Goal: Task Accomplishment & Management: Complete application form

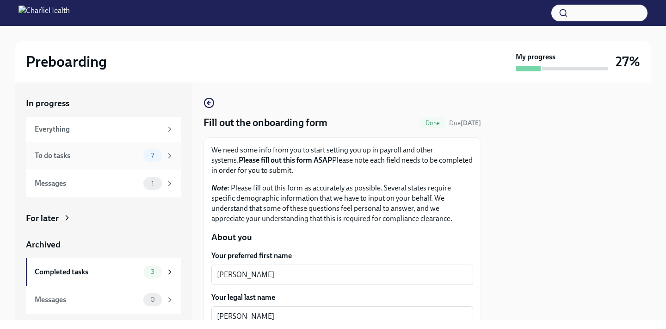
click at [149, 154] on span "7" at bounding box center [152, 155] width 14 height 7
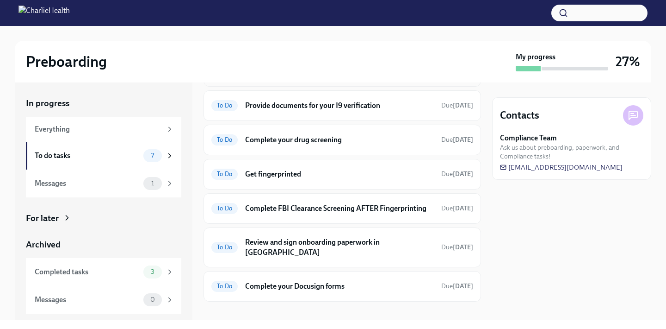
scroll to position [57, 0]
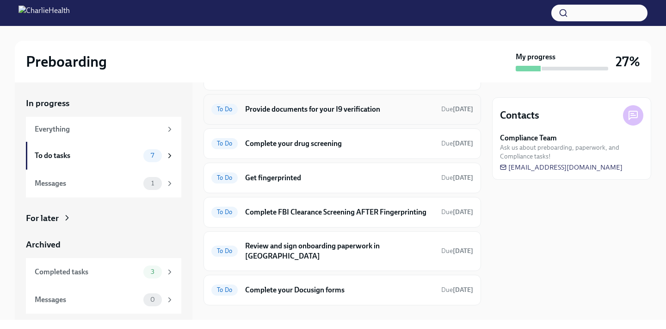
click at [334, 107] on h6 "Provide documents for your I9 verification" at bounding box center [339, 109] width 189 height 10
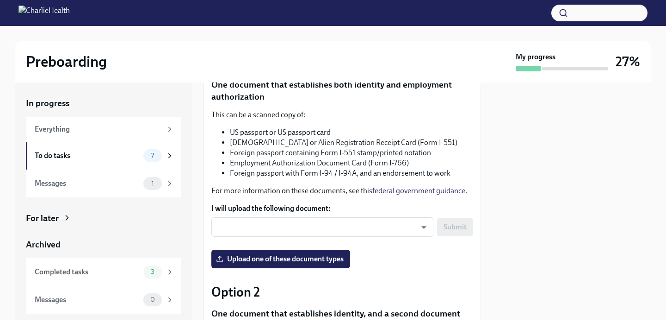
scroll to position [122, 0]
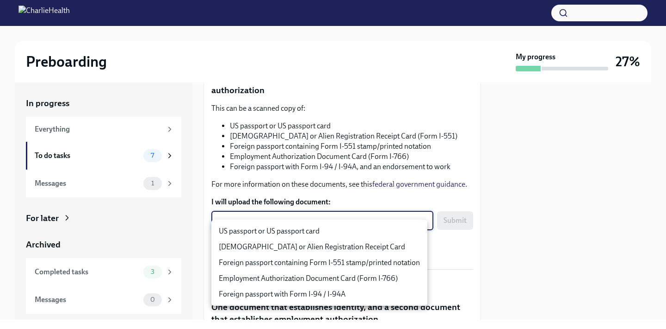
click at [304, 231] on body "Preboarding My progress 27% In progress Everything To do tasks 7 Messages 1 For…" at bounding box center [333, 164] width 666 height 329
click at [311, 230] on li "US passport or US passport card" at bounding box center [319, 231] width 216 height 16
type input "KnYOjnC8x"
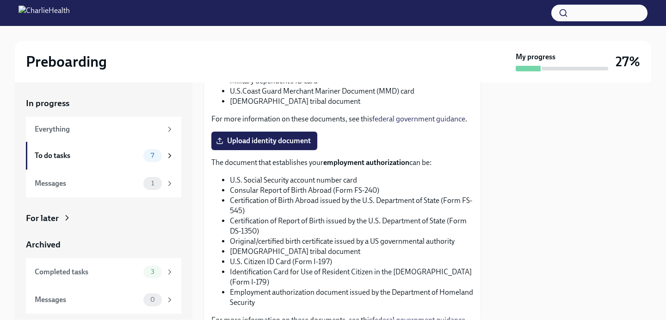
scroll to position [450, 0]
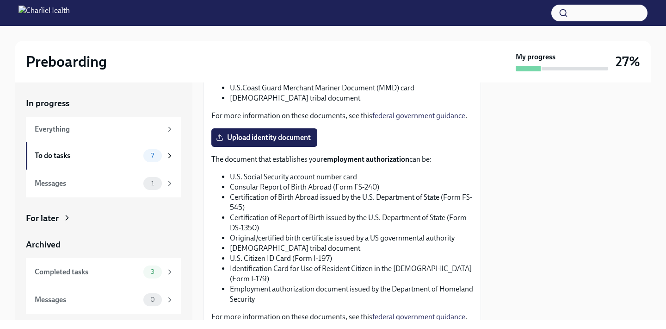
click at [404, 190] on div "The document that establishes your employment authorization can be: U.S. Social…" at bounding box center [342, 238] width 262 height 168
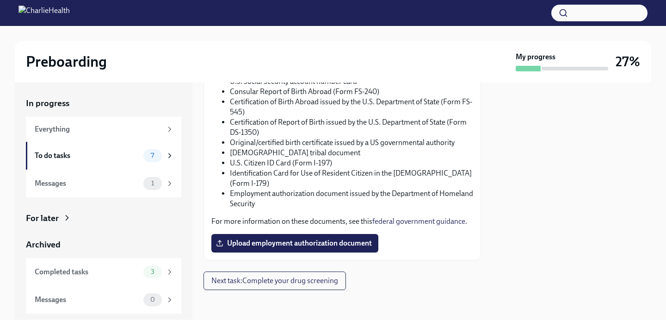
scroll to position [576, 0]
click at [139, 160] on div "To do tasks" at bounding box center [87, 155] width 105 height 10
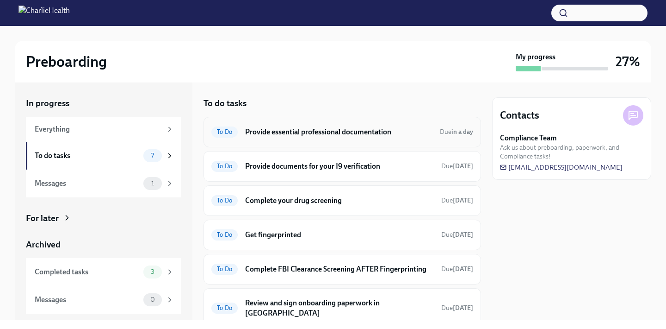
click at [311, 135] on h6 "Provide essential professional documentation" at bounding box center [338, 132] width 187 height 10
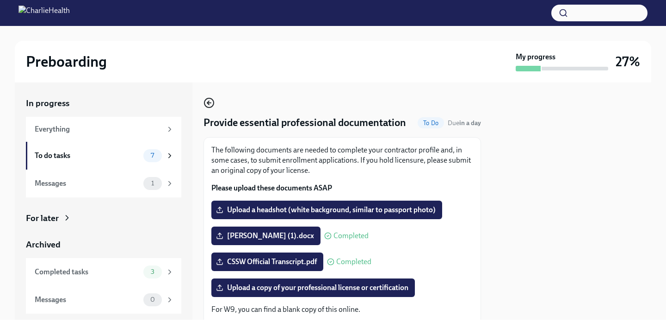
click at [209, 101] on icon "button" at bounding box center [208, 103] width 2 height 4
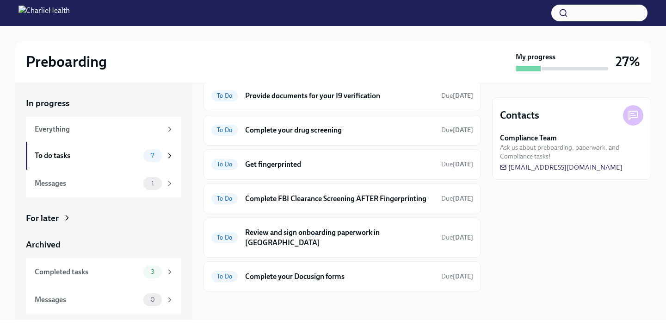
scroll to position [72, 0]
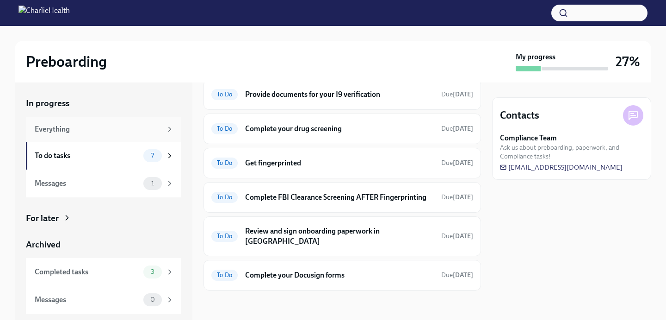
click at [130, 124] on div "Everything" at bounding box center [98, 129] width 127 height 10
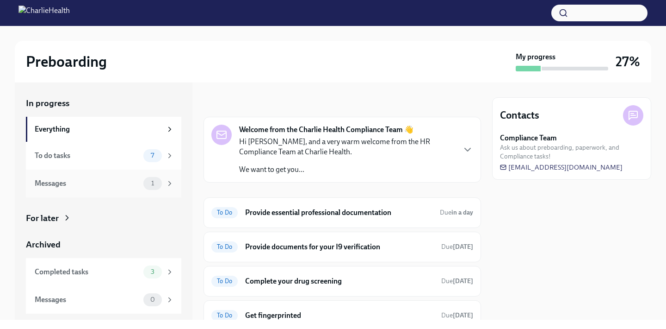
click at [99, 187] on div "Messages" at bounding box center [87, 183] width 105 height 10
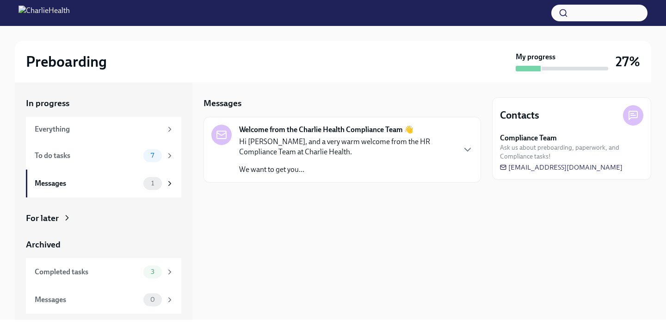
click at [286, 140] on p "Hi [PERSON_NAME], and a very warm welcome from the HR Compliance Team at Charli…" at bounding box center [347, 147] width 216 height 20
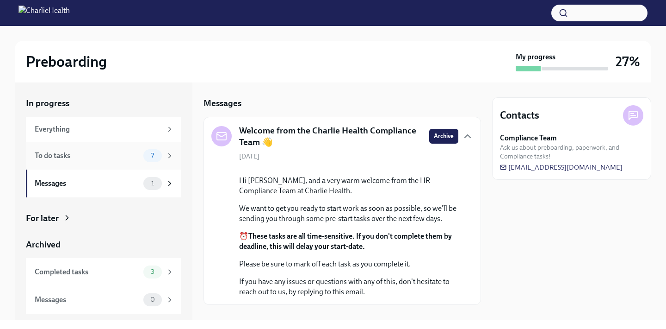
click at [131, 160] on div "To do tasks" at bounding box center [87, 155] width 105 height 10
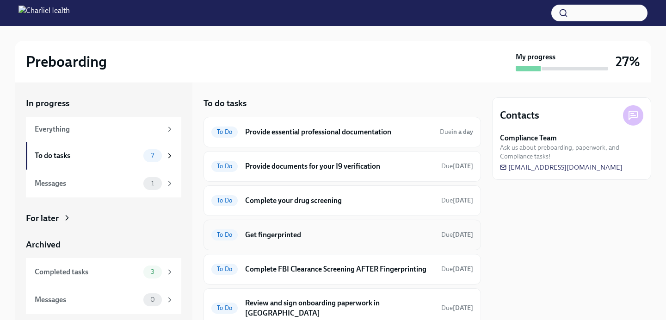
scroll to position [72, 0]
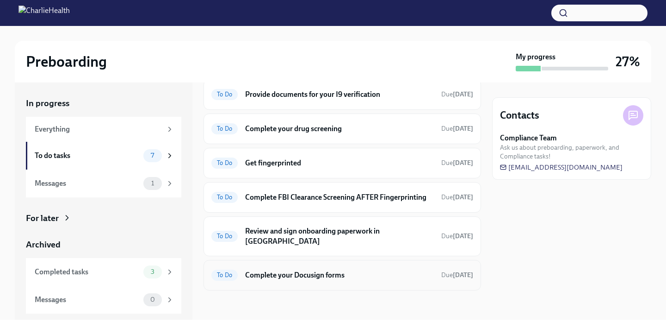
click at [345, 280] on div "To Do Complete your Docusign forms Due [DATE]" at bounding box center [342, 274] width 262 height 15
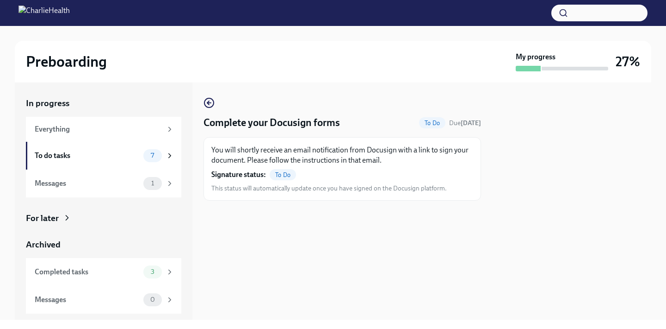
click at [286, 176] on span "To Do" at bounding box center [283, 174] width 26 height 7
click at [131, 129] on div "Everything" at bounding box center [98, 129] width 127 height 10
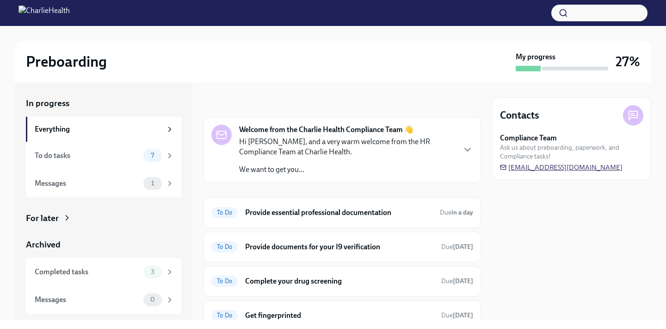
click at [617, 167] on span "[EMAIL_ADDRESS][DOMAIN_NAME]" at bounding box center [561, 166] width 123 height 9
drag, startPoint x: 628, startPoint y: 167, endPoint x: 544, endPoint y: 168, distance: 83.3
click at [544, 168] on div "Compliance Team Ask us about preboarding, paperwork, and Compliance tasks! [EMA…" at bounding box center [571, 152] width 143 height 39
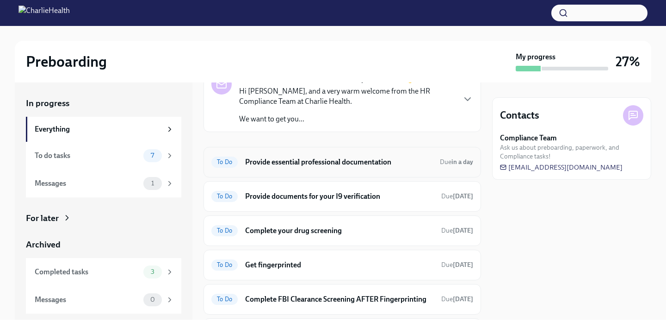
scroll to position [49, 0]
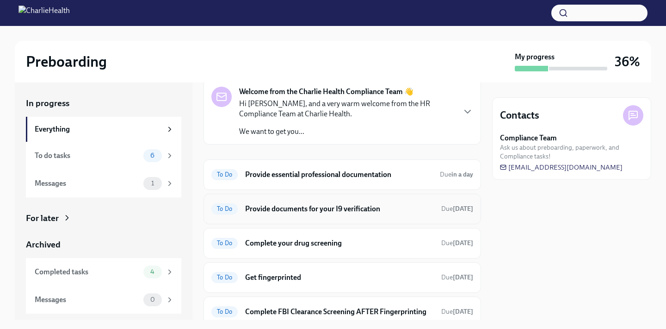
scroll to position [38, 0]
click at [355, 214] on div "To Do Provide documents for your I9 verification Due [DATE]" at bounding box center [342, 208] width 262 height 15
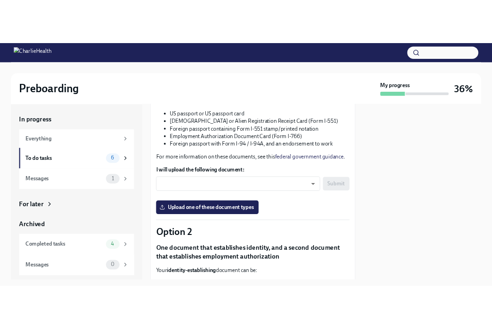
scroll to position [153, 0]
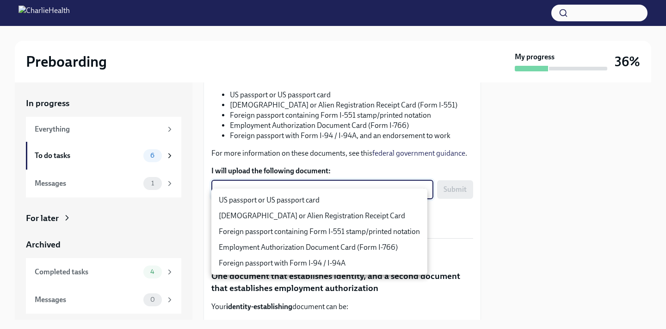
click at [314, 199] on body "Preboarding My progress 36% In progress Everything To do tasks 6 Messages 1 For…" at bounding box center [333, 164] width 666 height 329
click at [300, 199] on li "US passport or US passport card" at bounding box center [319, 200] width 216 height 16
type input "KnYOjnC8x"
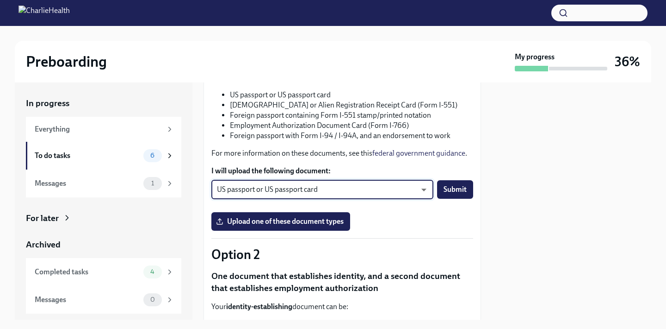
click at [411, 172] on div "You have a choice of which documents you provide for your I9. Option 1 One docu…" at bounding box center [342, 318] width 262 height 652
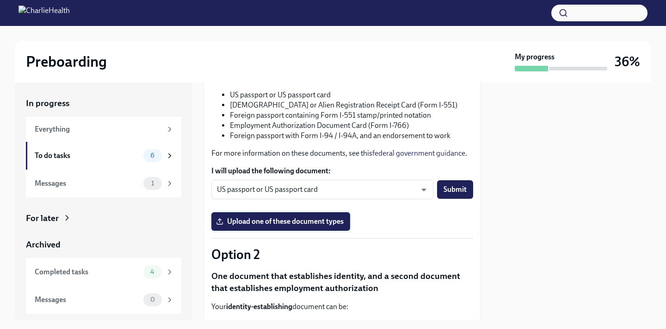
click at [292, 226] on span "Upload one of these document types" at bounding box center [281, 221] width 126 height 9
click at [0, 0] on input "Upload one of these document types" at bounding box center [0, 0] width 0 height 0
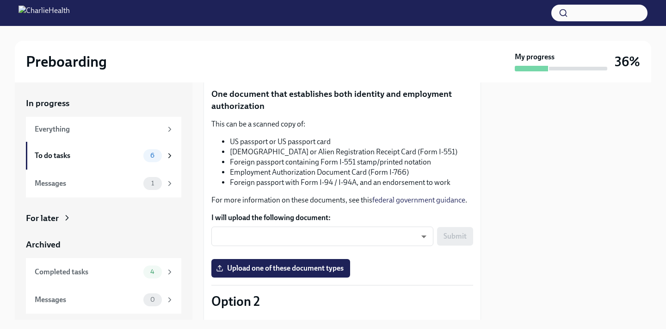
scroll to position [138, 0]
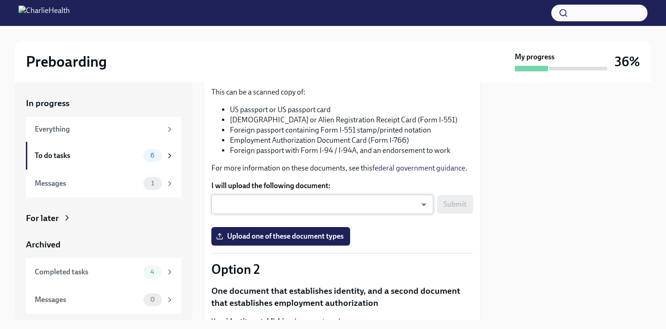
click at [334, 211] on body "Preboarding My progress 36% In progress Everything To do tasks 6 Messages 1 For…" at bounding box center [333, 164] width 666 height 329
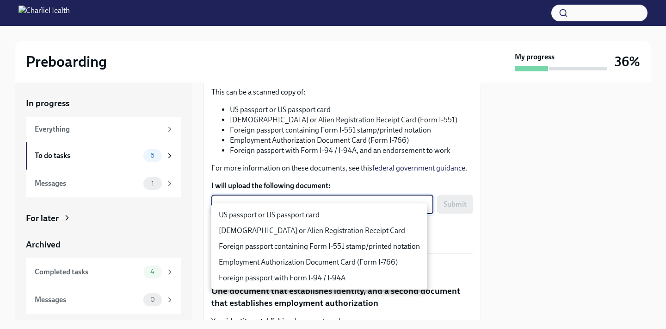
click at [323, 212] on li "US passport or US passport card" at bounding box center [319, 215] width 216 height 16
type input "KnYOjnC8x"
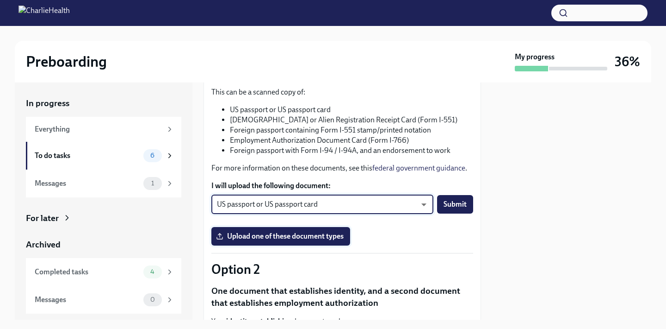
click at [293, 241] on span "Upload one of these document types" at bounding box center [281, 235] width 126 height 9
click at [0, 0] on input "Upload one of these document types" at bounding box center [0, 0] width 0 height 0
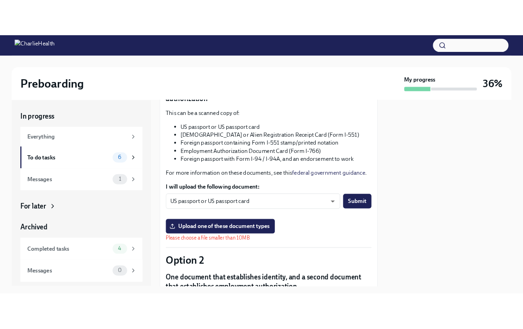
scroll to position [135, 0]
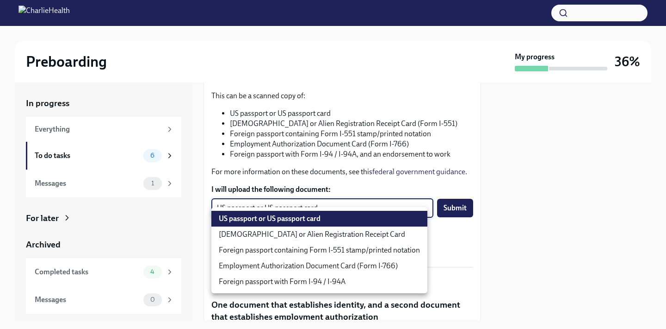
click at [368, 226] on body "Preboarding My progress 36% In progress Everything To do tasks 6 Messages 1 For…" at bounding box center [333, 164] width 666 height 329
click at [366, 220] on li "US passport or US passport card" at bounding box center [319, 219] width 216 height 16
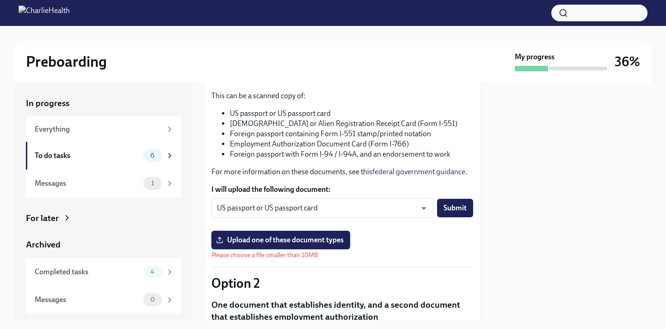
click at [332, 249] on label "Upload one of these document types" at bounding box center [280, 239] width 139 height 19
click at [0, 0] on input "Upload one of these document types" at bounding box center [0, 0] width 0 height 0
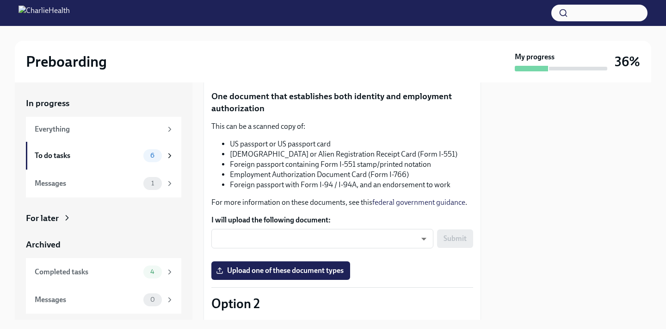
scroll to position [105, 0]
click at [290, 243] on body "Preboarding My progress 36% In progress Everything To do tasks 6 Messages 1 For…" at bounding box center [333, 164] width 666 height 329
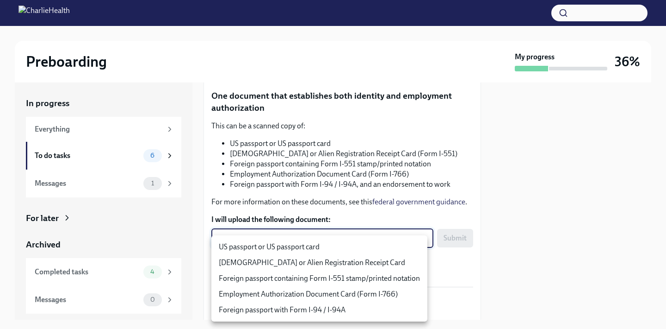
click at [294, 252] on li "US passport or US passport card" at bounding box center [319, 247] width 216 height 16
type input "KnYOjnC8x"
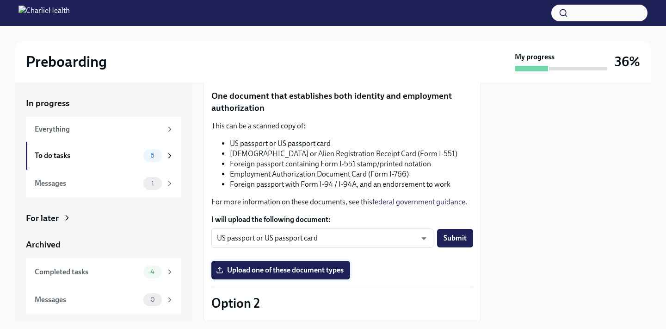
click at [295, 274] on span "Upload one of these document types" at bounding box center [281, 269] width 126 height 9
click at [0, 0] on input "Upload one of these document types" at bounding box center [0, 0] width 0 height 0
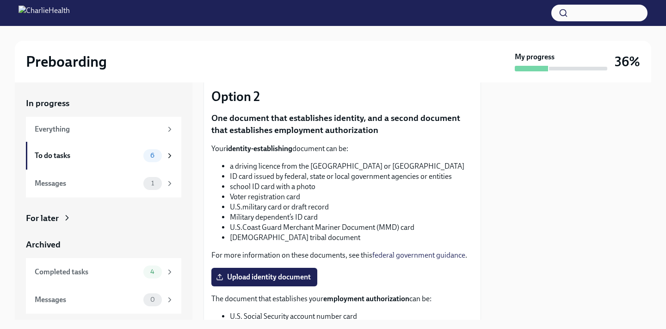
scroll to position [308, 0]
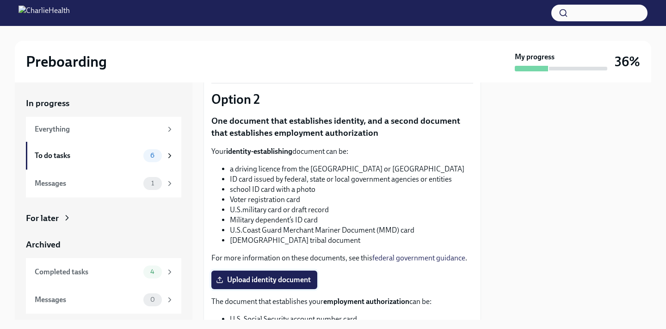
click at [280, 284] on span "Upload identity document" at bounding box center [264, 279] width 93 height 9
click at [0, 0] on input "Upload identity document" at bounding box center [0, 0] width 0 height 0
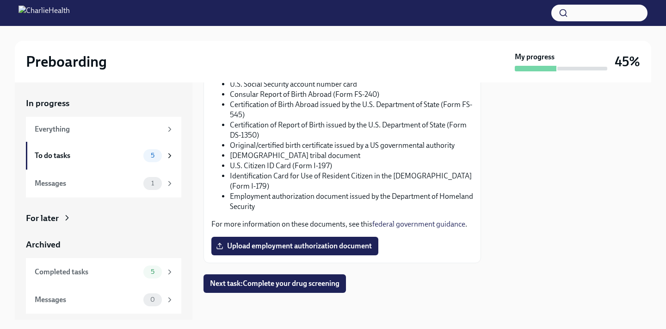
scroll to position [576, 0]
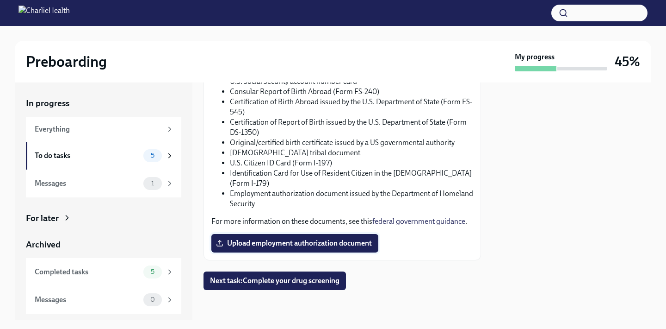
click at [297, 238] on label "Upload employment authorization document" at bounding box center [294, 243] width 167 height 19
click at [0, 0] on input "Upload employment authorization document" at bounding box center [0, 0] width 0 height 0
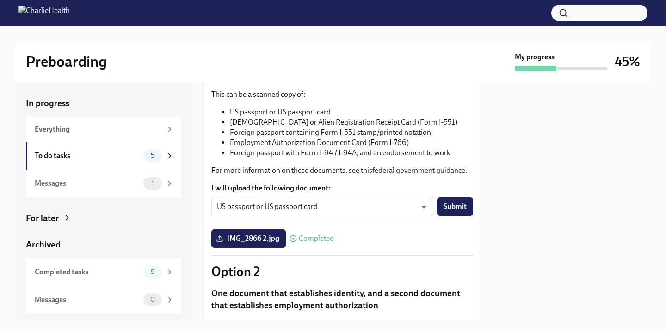
scroll to position [133, 0]
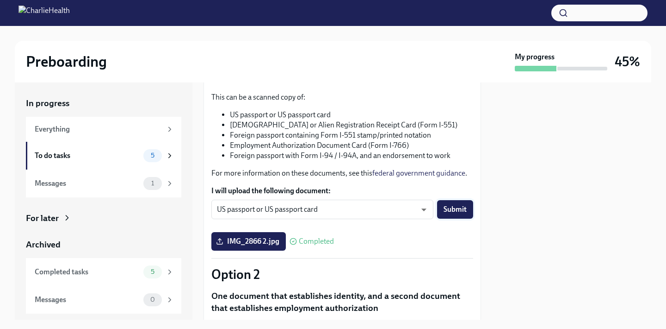
click at [458, 214] on span "Submit" at bounding box center [455, 209] width 23 height 9
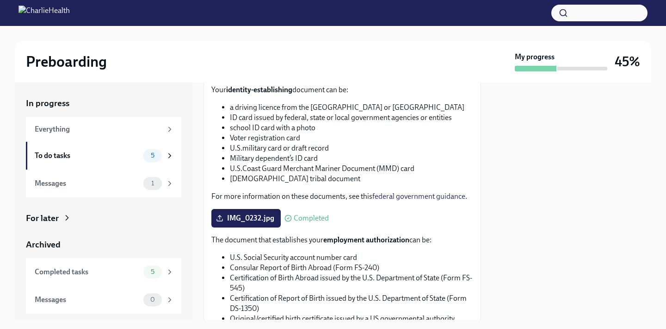
scroll to position [576, 0]
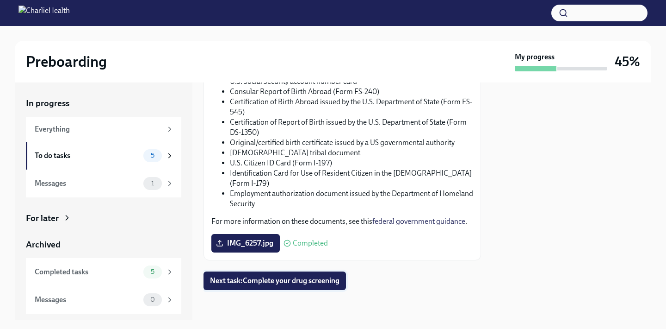
click at [304, 283] on span "Next task : Complete your drug screening" at bounding box center [275, 280] width 130 height 9
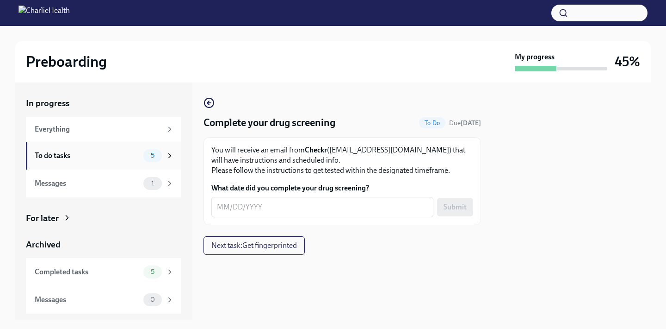
click at [129, 157] on div "To do tasks" at bounding box center [87, 155] width 105 height 10
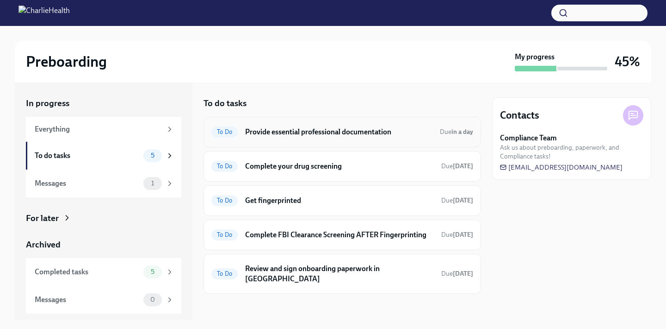
click at [320, 138] on div "To Do Provide essential professional documentation Due in a day" at bounding box center [342, 131] width 262 height 15
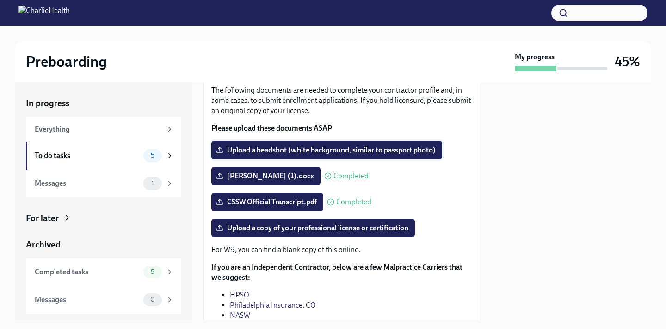
scroll to position [60, 0]
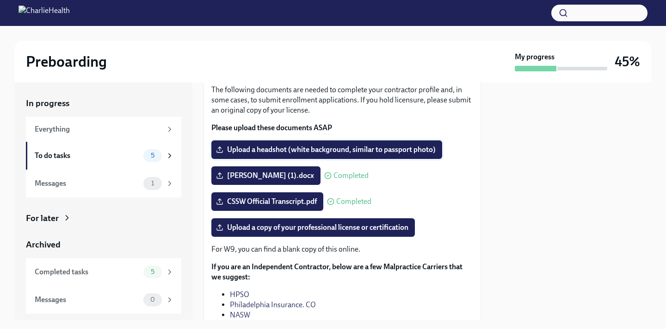
click at [352, 154] on span "Upload a headshot (white background, similar to passport photo)" at bounding box center [327, 149] width 218 height 9
click at [0, 0] on input "Upload a headshot (white background, similar to passport photo)" at bounding box center [0, 0] width 0 height 0
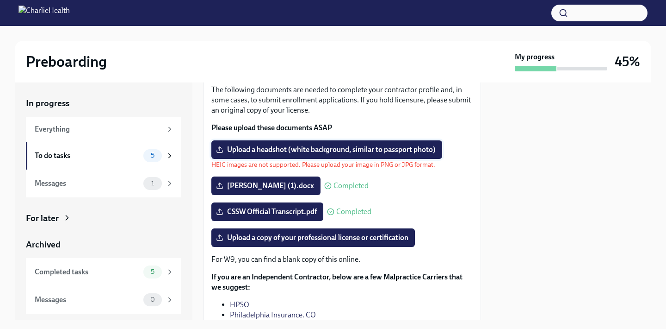
click at [301, 154] on span "Upload a headshot (white background, similar to passport photo)" at bounding box center [327, 149] width 218 height 9
click at [0, 0] on input "Upload a headshot (white background, similar to passport photo)" at bounding box center [0, 0] width 0 height 0
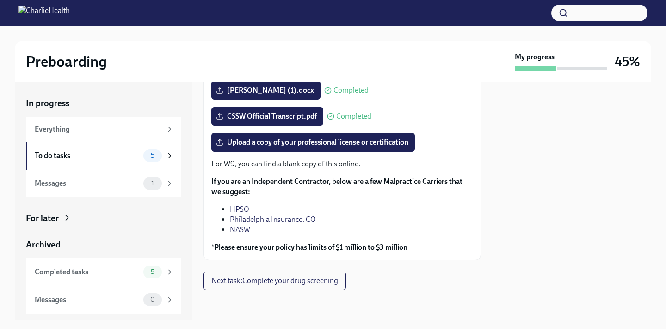
scroll to position [169, 0]
click at [125, 161] on div "To do tasks 5" at bounding box center [104, 155] width 139 height 13
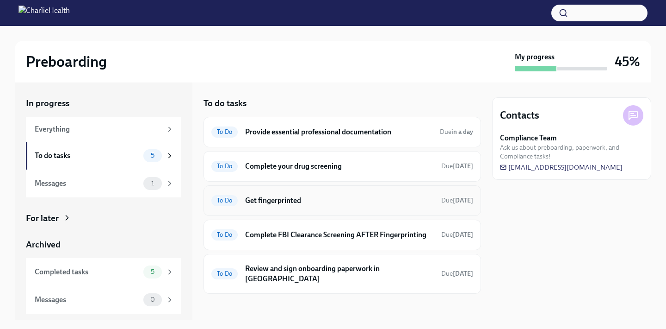
click at [335, 195] on h6 "Get fingerprinted" at bounding box center [339, 200] width 189 height 10
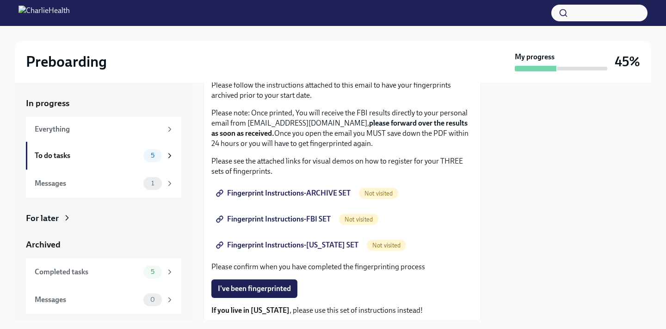
scroll to position [88, 0]
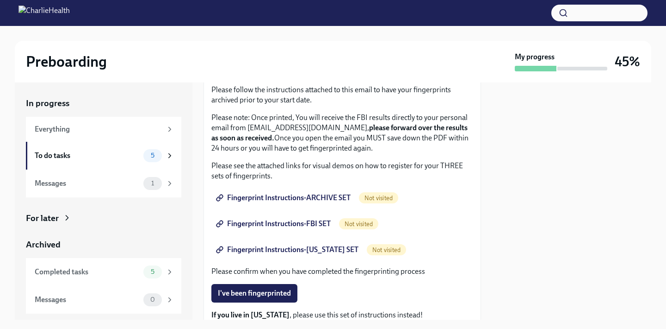
click at [327, 201] on span "Fingerprint Instructions-ARCHIVE SET" at bounding box center [284, 197] width 133 height 9
click at [289, 224] on span "Fingerprint Instructions-FBI SET" at bounding box center [274, 223] width 113 height 9
click at [436, 223] on div "Fingerprint Instructions-FBI SET Completed" at bounding box center [342, 223] width 262 height 19
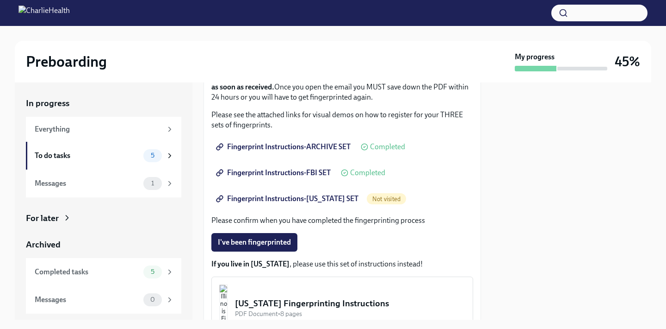
scroll to position [140, 0]
click at [311, 201] on span "Fingerprint Instructions-FLORIDA SET" at bounding box center [288, 197] width 141 height 9
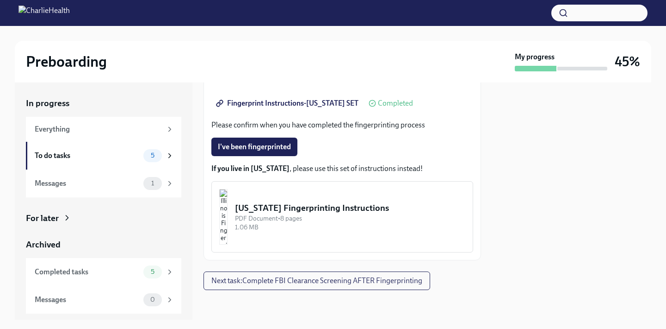
scroll to position [233, 0]
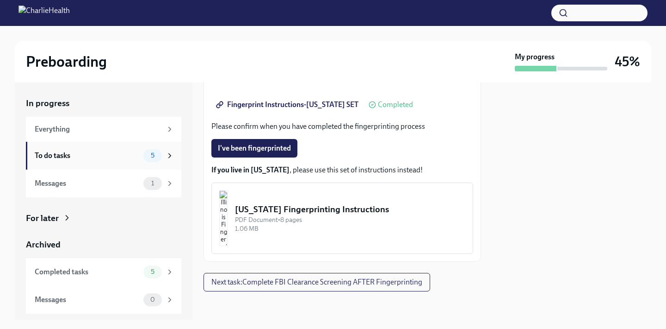
click at [147, 152] on span "5" at bounding box center [152, 155] width 15 height 7
